Goal: Register for event/course

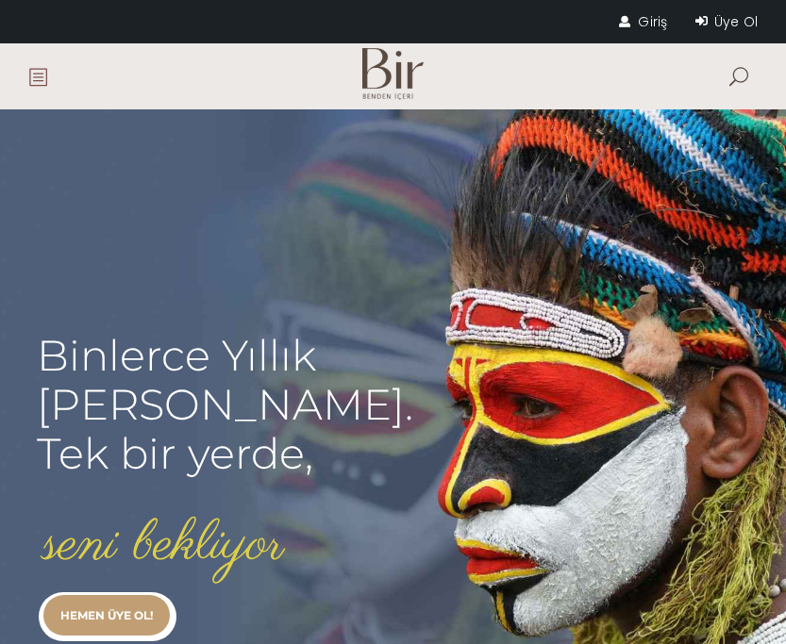
click at [44, 74] on span at bounding box center [37, 76] width 19 height 19
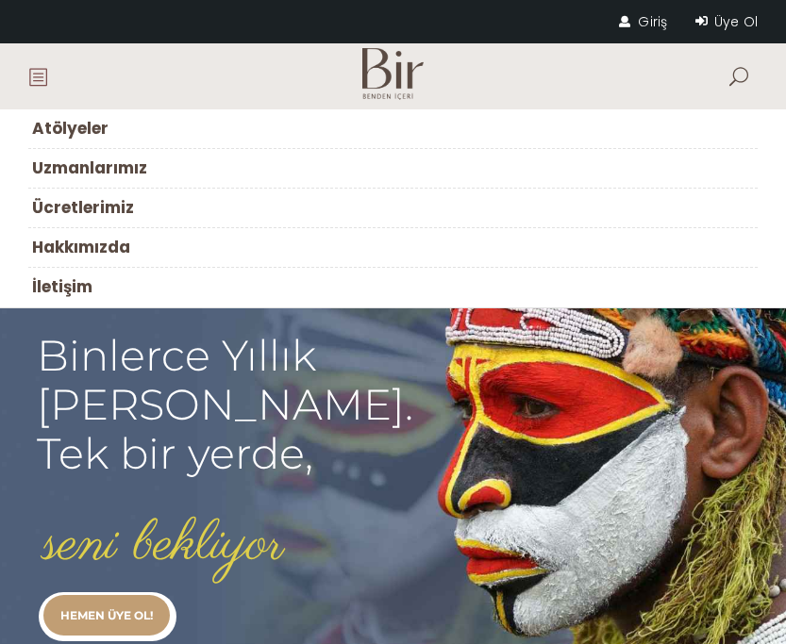
click at [119, 138] on link "Atölyeler" at bounding box center [392, 129] width 729 height 40
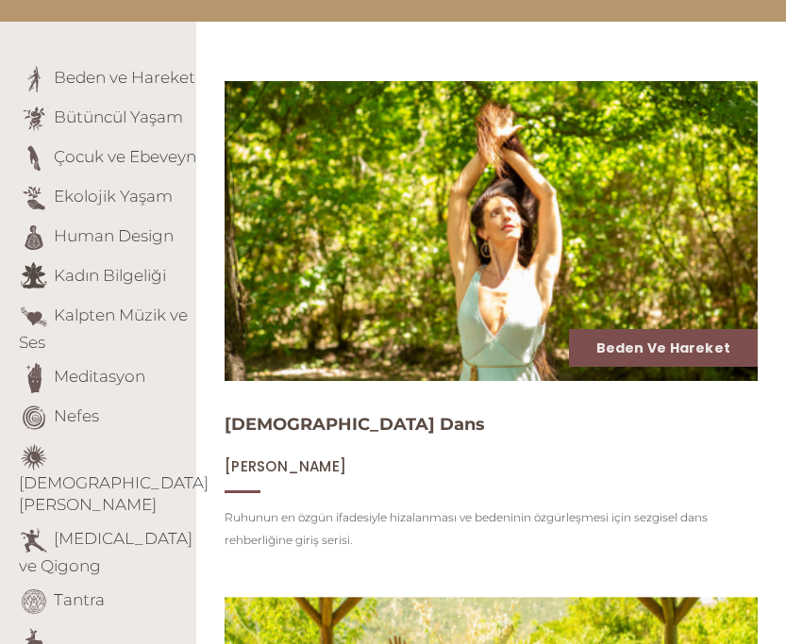
scroll to position [261, 0]
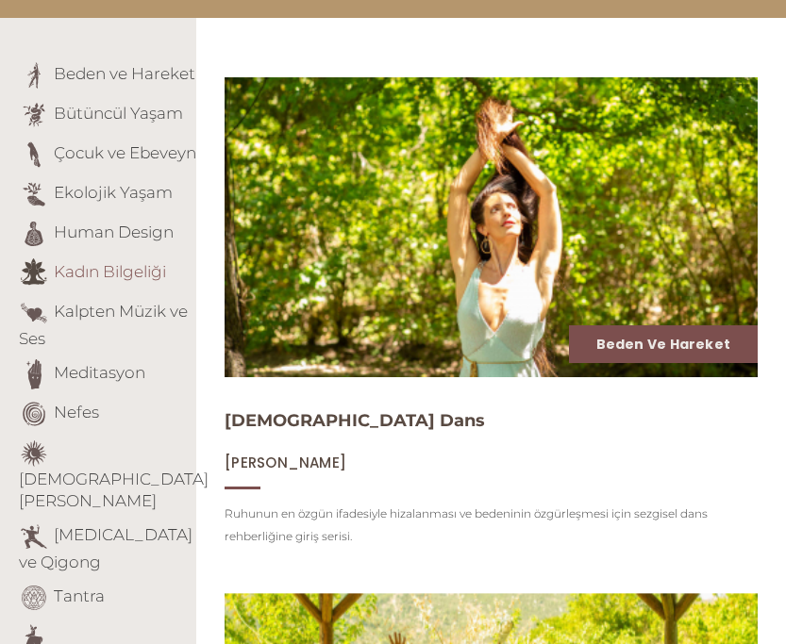
click at [146, 281] on link "Kadın Bilgeliği" at bounding box center [110, 271] width 112 height 19
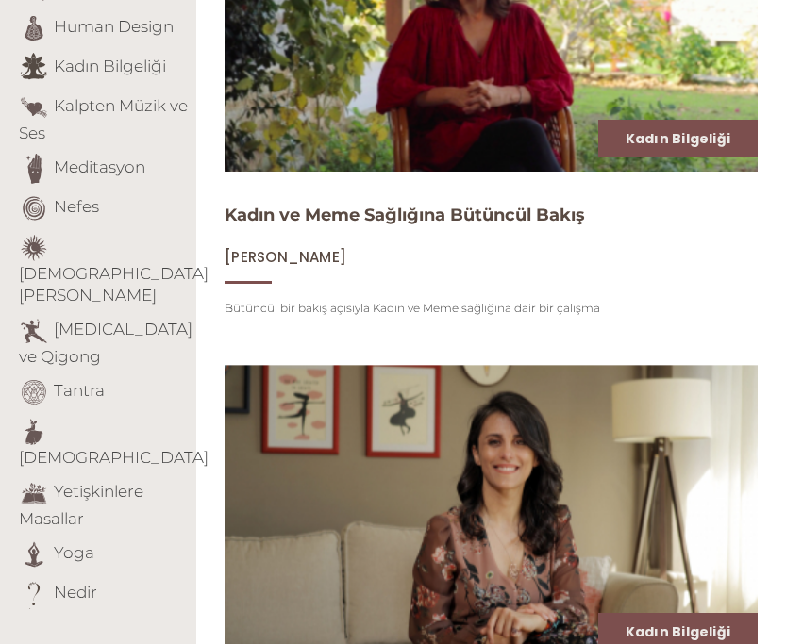
scroll to position [601, 0]
